Goal: Communication & Community: Answer question/provide support

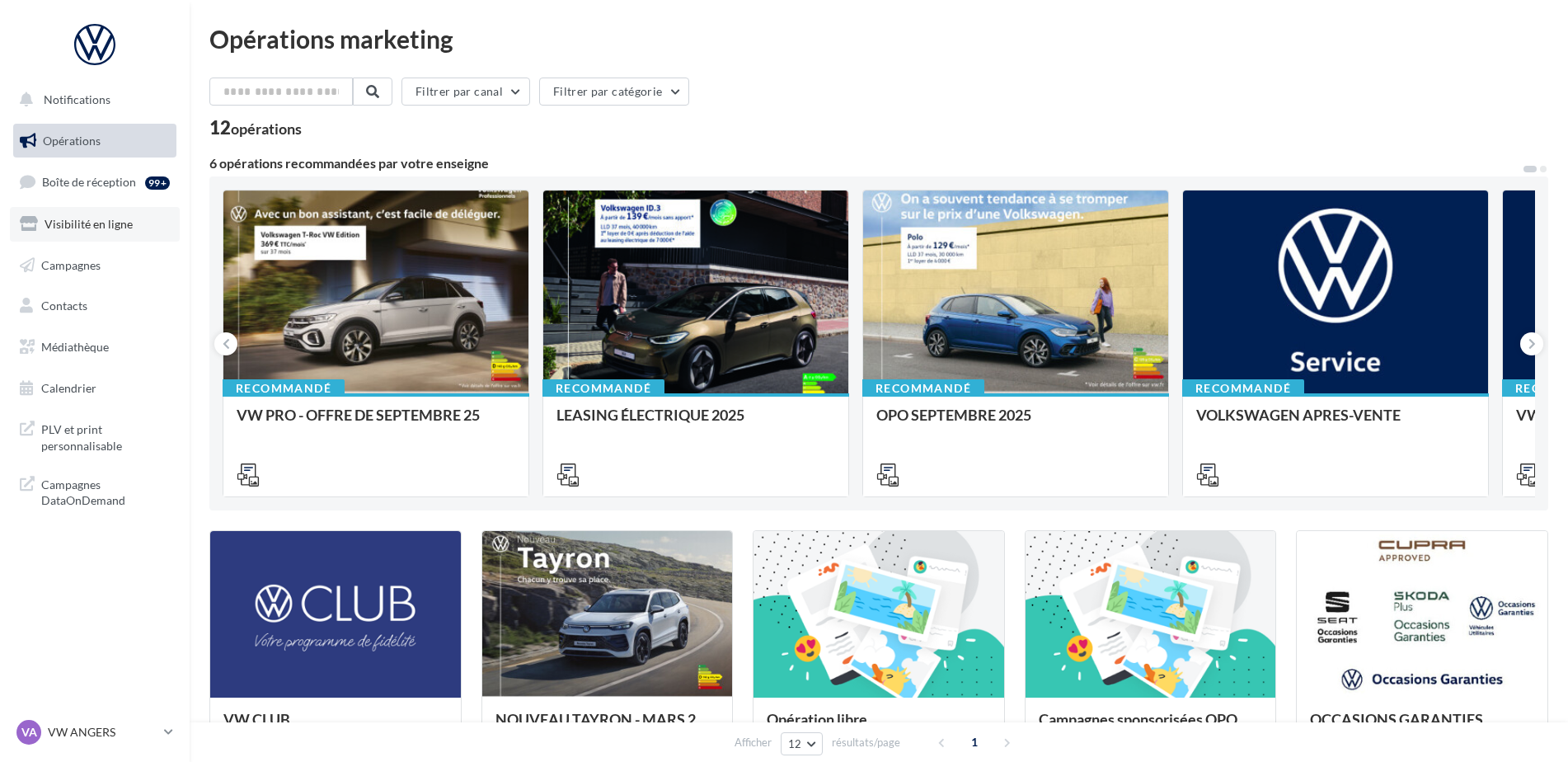
click at [65, 227] on span "Visibilité en ligne" at bounding box center [89, 224] width 89 height 14
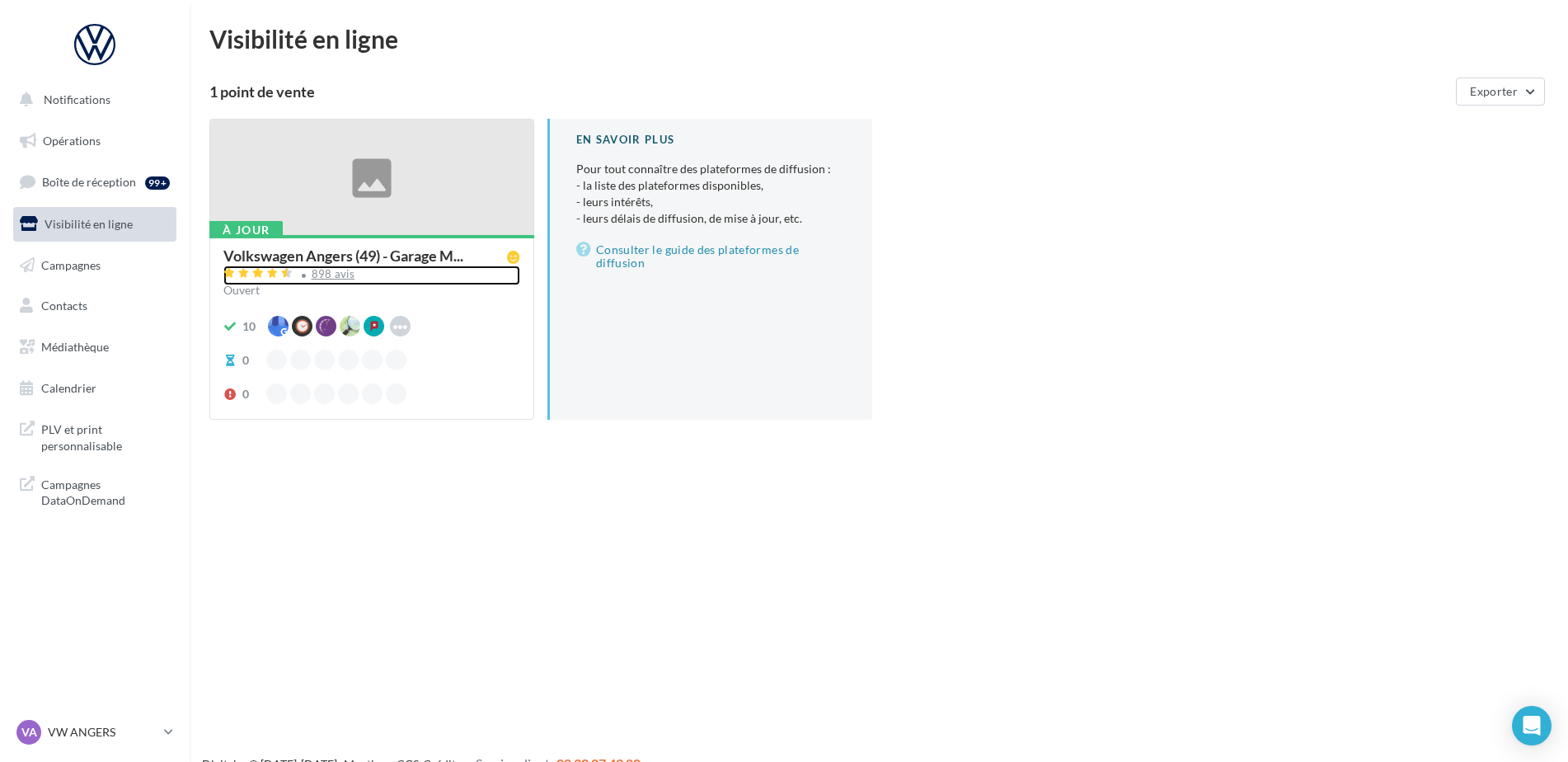
click at [335, 274] on div "898 avis" at bounding box center [334, 275] width 44 height 11
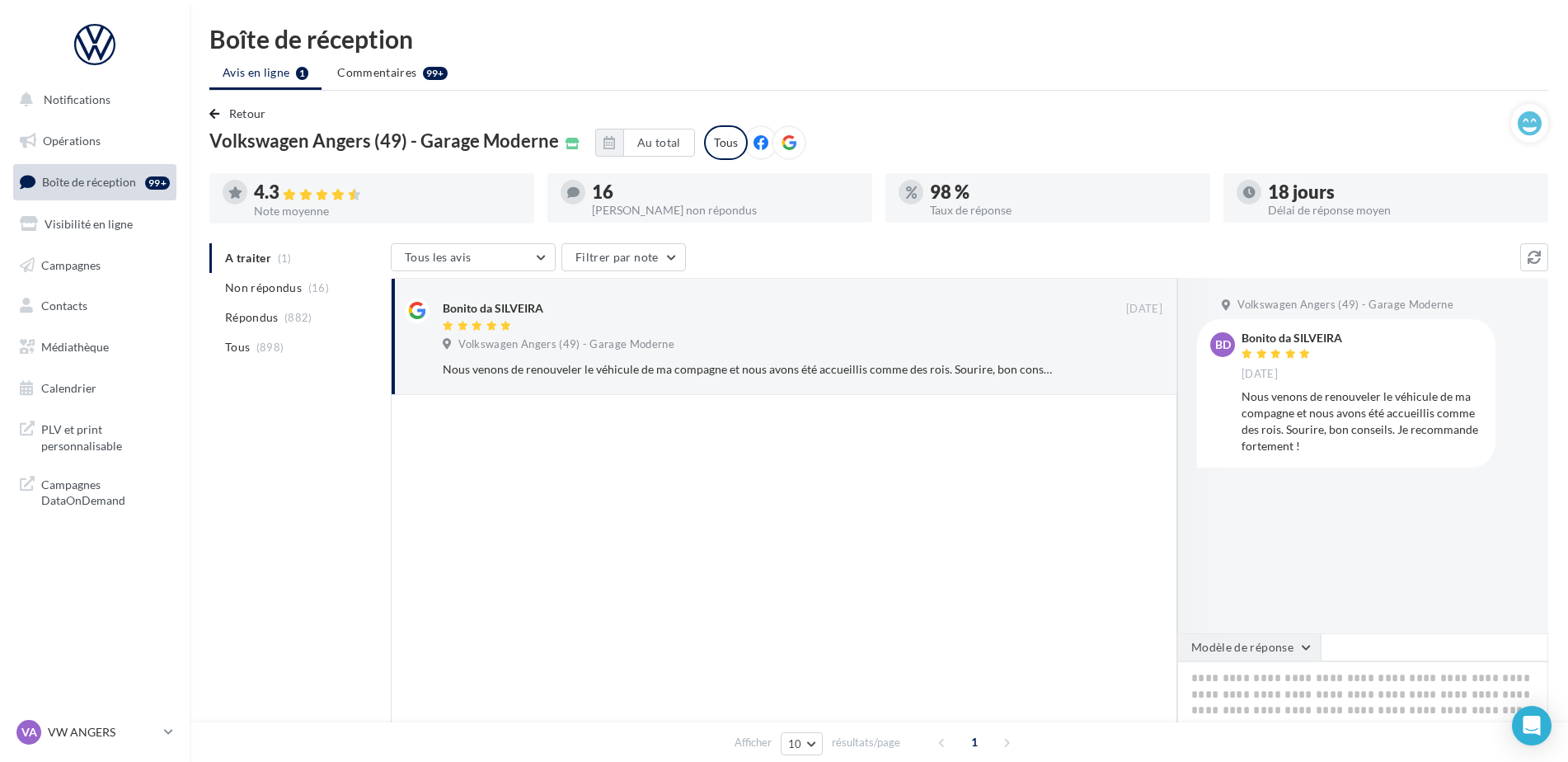
click at [1288, 658] on button "Modèle de réponse" at bounding box center [1249, 647] width 143 height 28
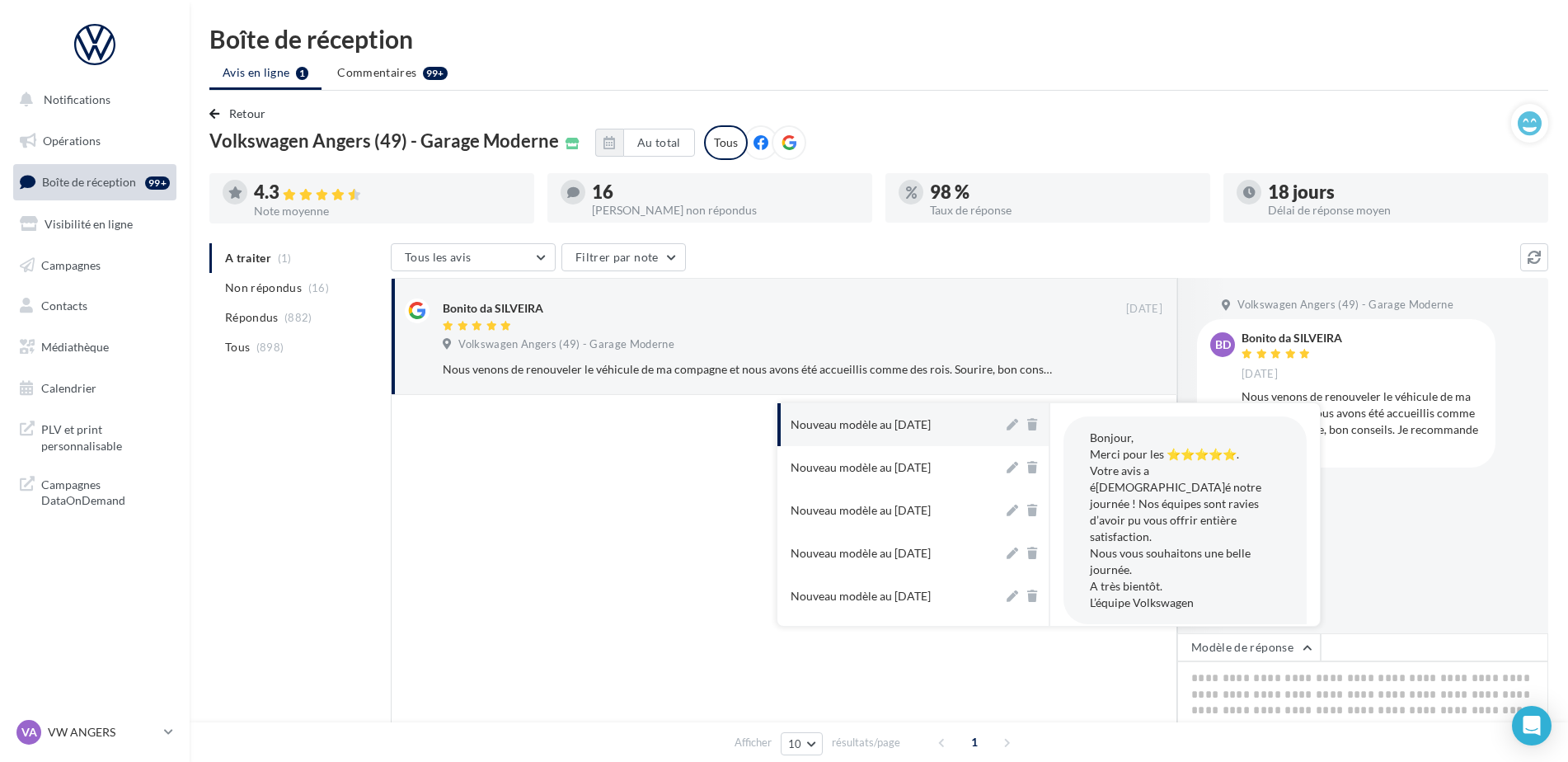
click at [913, 434] on button "Nouveau modèle au [DATE]" at bounding box center [891, 425] width 226 height 43
type textarea "**********"
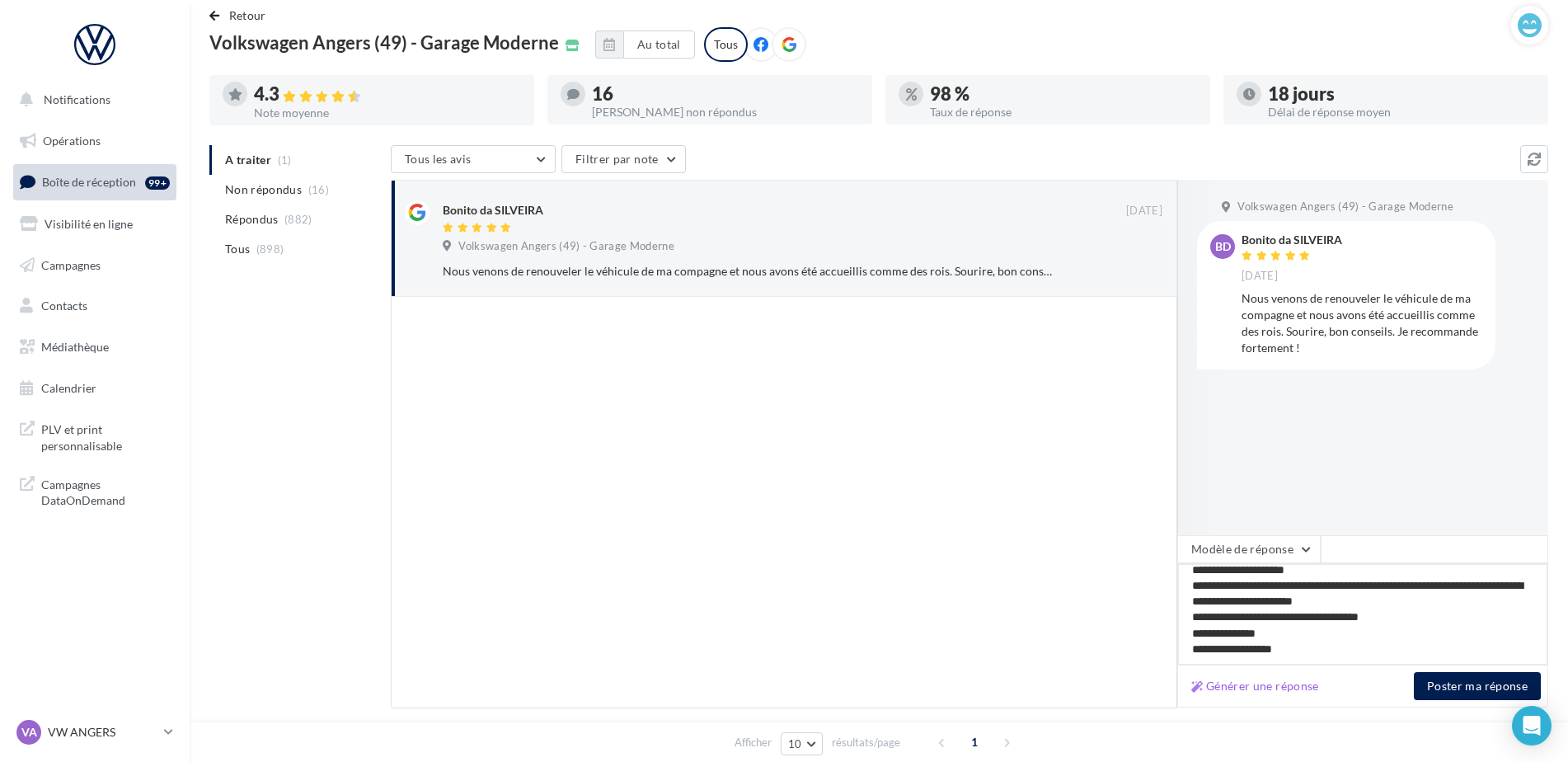
scroll to position [161, 0]
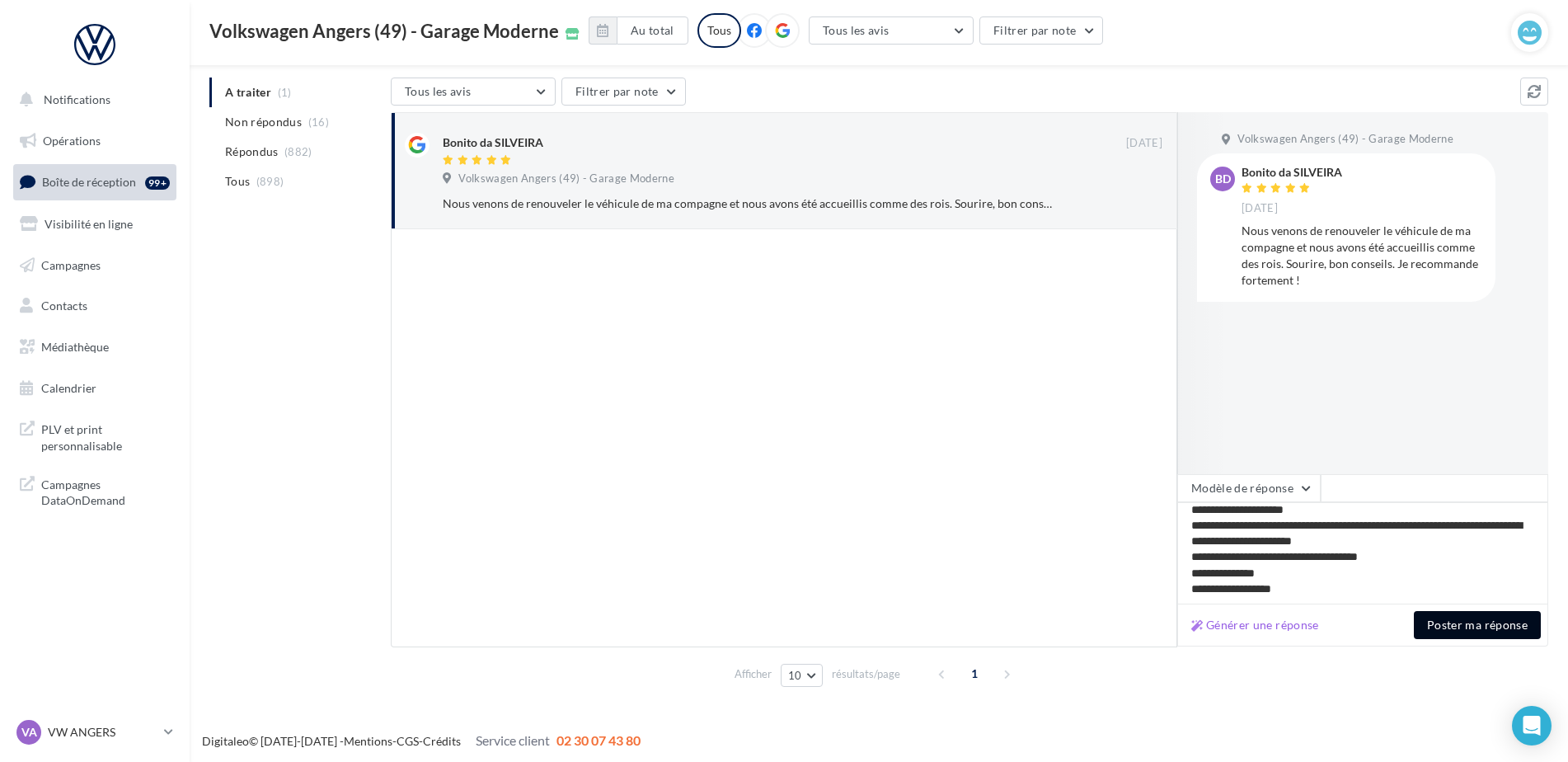
click at [1475, 634] on button "Poster ma réponse" at bounding box center [1478, 625] width 127 height 28
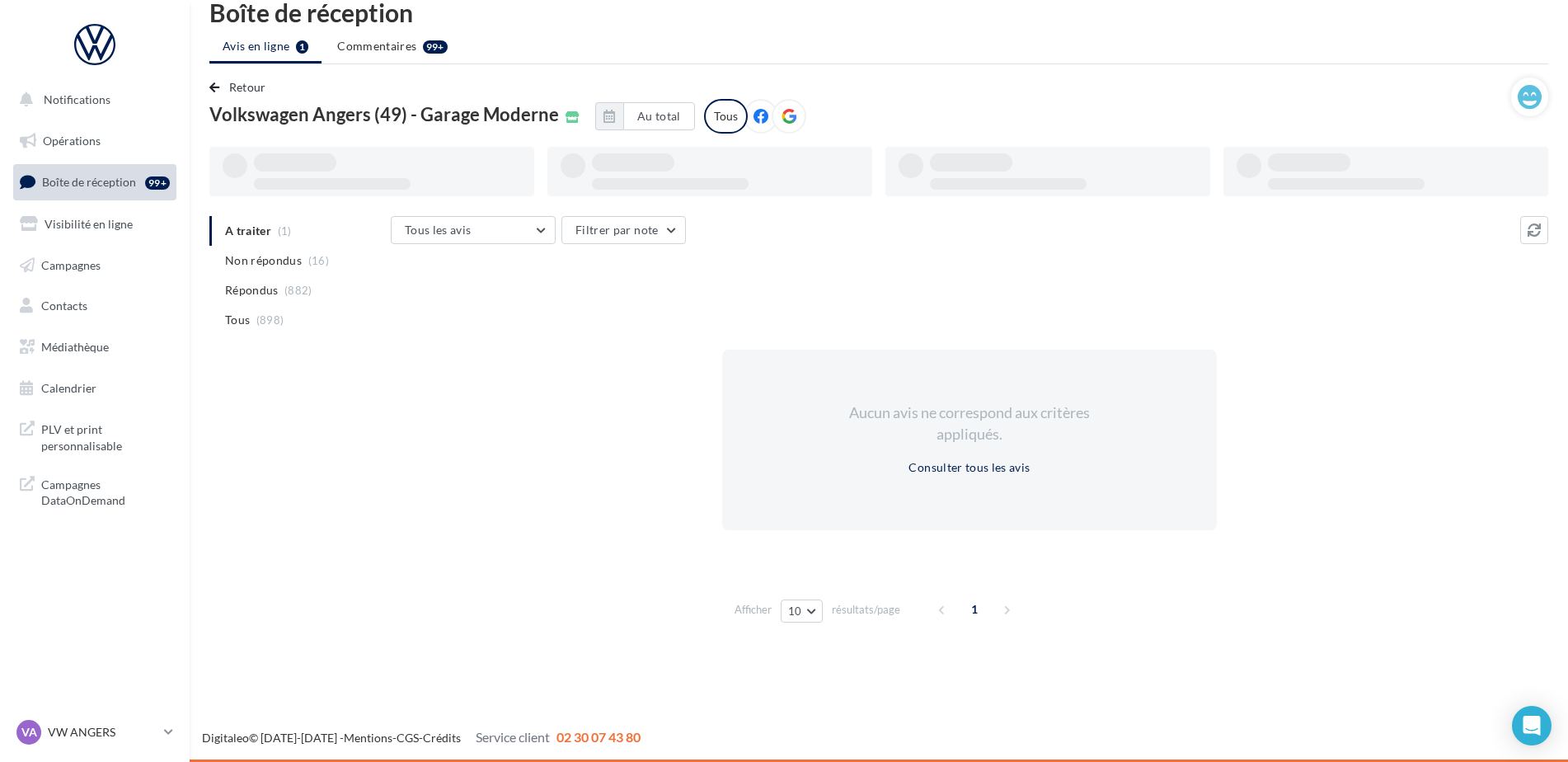
scroll to position [26, 0]
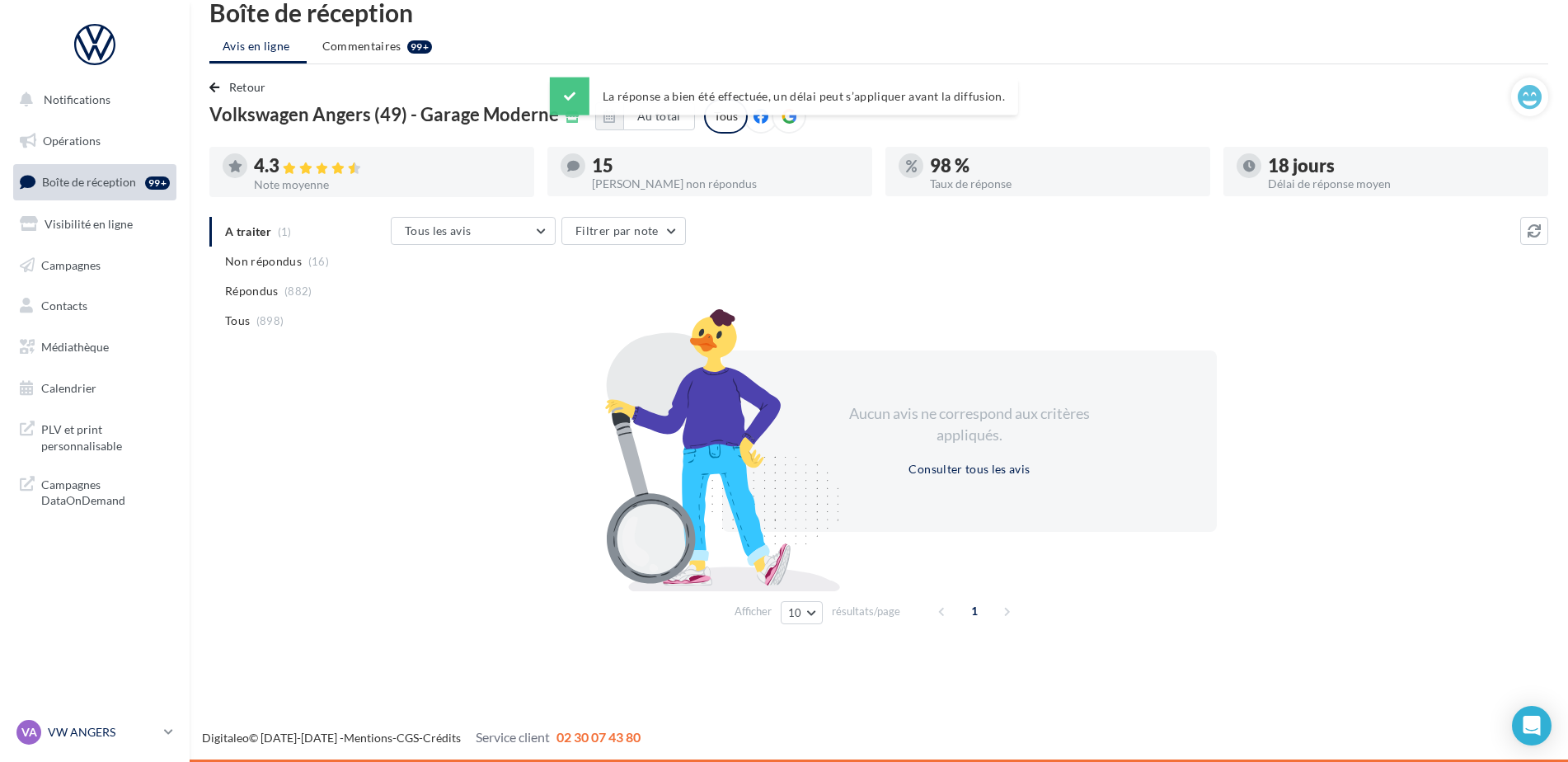
click at [64, 737] on p "VW ANGERS" at bounding box center [102, 732] width 110 height 17
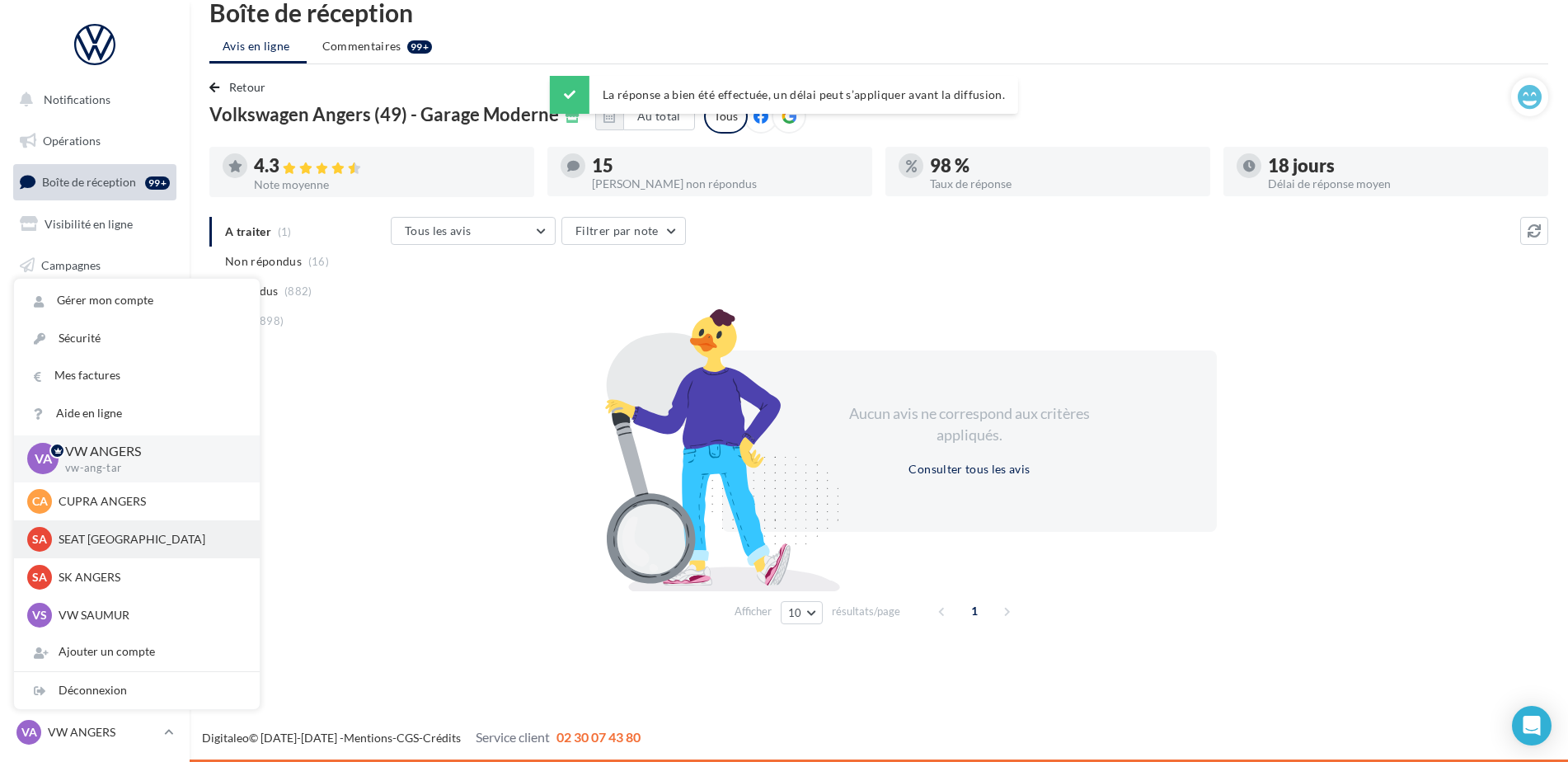
click at [99, 535] on p "SEAT [GEOGRAPHIC_DATA]" at bounding box center [149, 539] width 182 height 17
